Goal: Check status: Check status

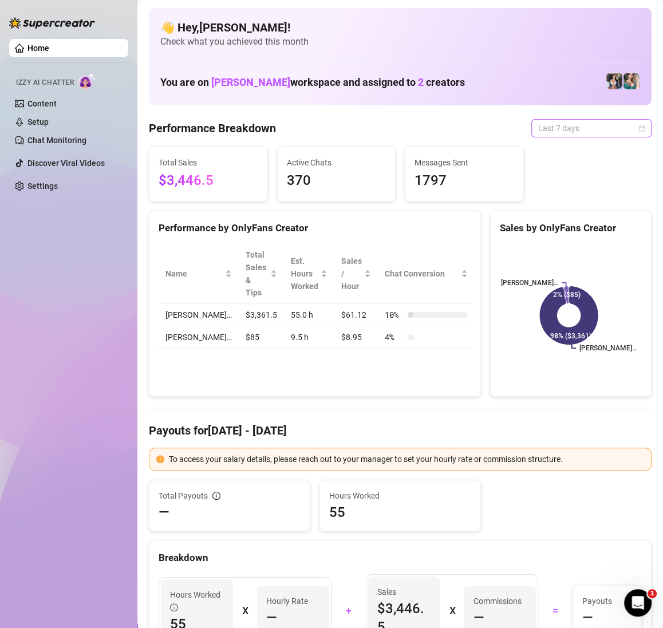
click at [623, 127] on span "Last 7 days" at bounding box center [591, 128] width 106 height 17
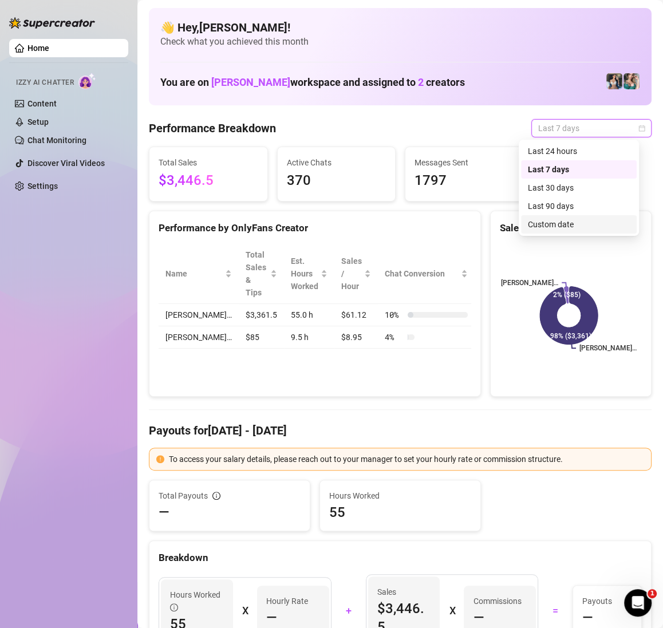
click at [575, 223] on div "Custom date" at bounding box center [579, 224] width 102 height 13
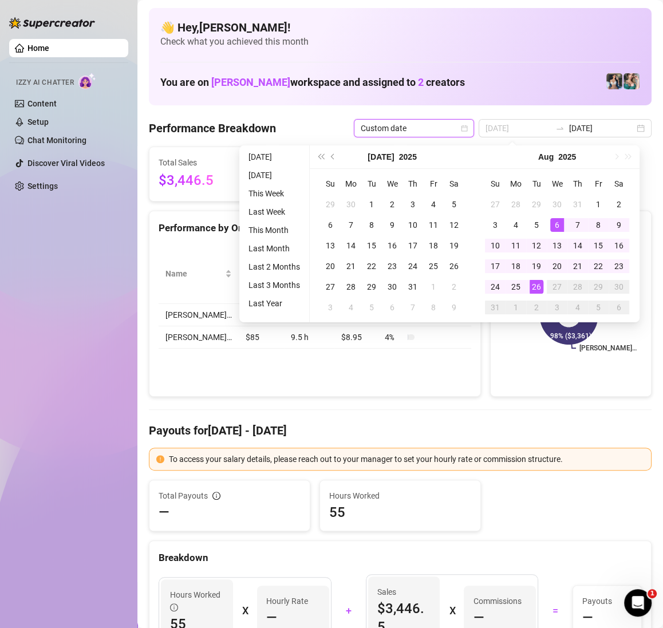
type input "[DATE]"
click at [538, 285] on div "26" at bounding box center [537, 287] width 14 height 14
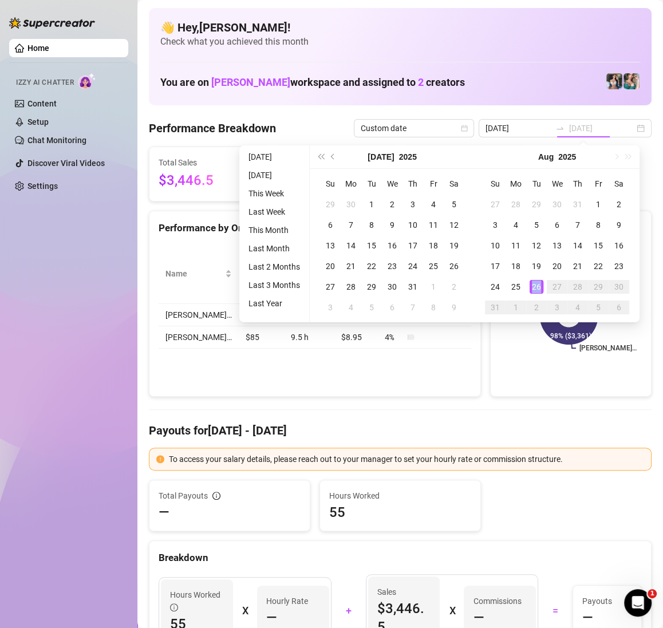
click at [538, 285] on div "26" at bounding box center [537, 287] width 14 height 14
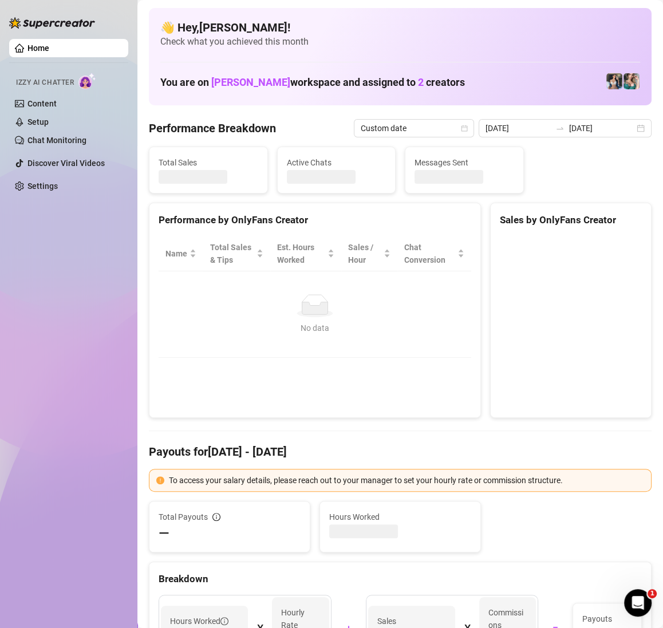
type input "[DATE]"
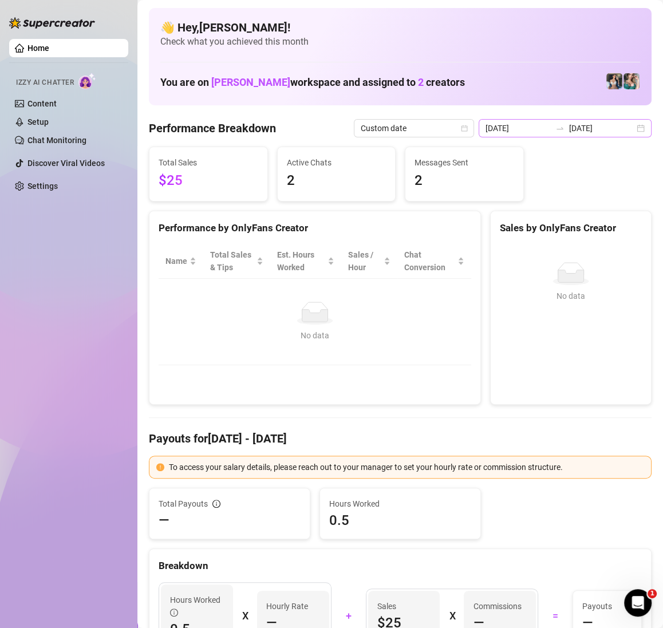
click at [624, 128] on div "[DATE] [DATE]" at bounding box center [565, 128] width 173 height 18
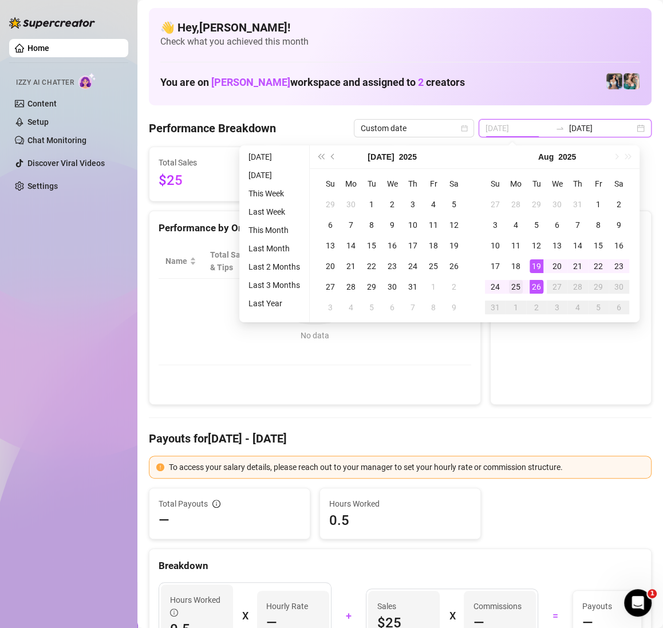
type input "[DATE]"
click at [518, 285] on div "25" at bounding box center [516, 287] width 14 height 14
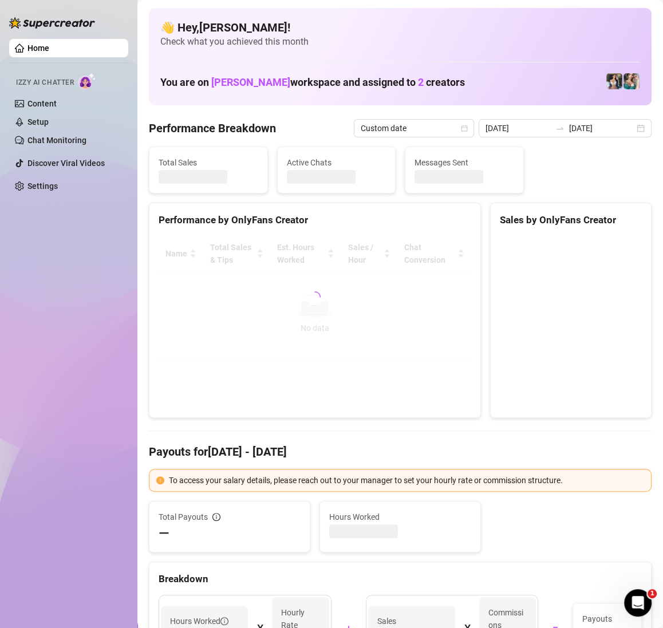
type input "[DATE]"
